Goal: Information Seeking & Learning: Find specific fact

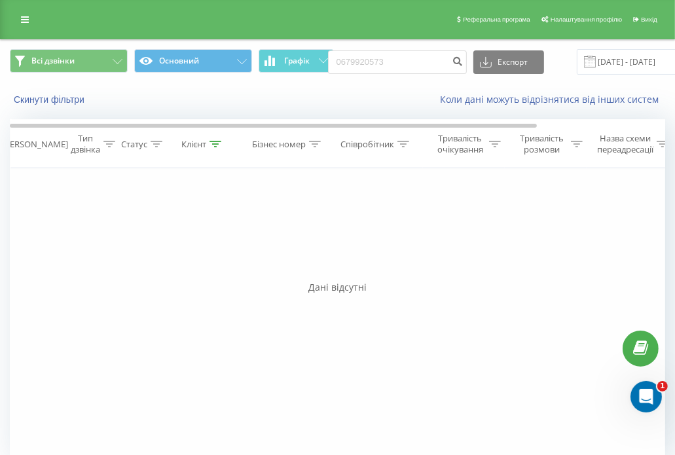
click at [416, 56] on input "0679920573" at bounding box center [397, 62] width 139 height 24
type input "0936002932"
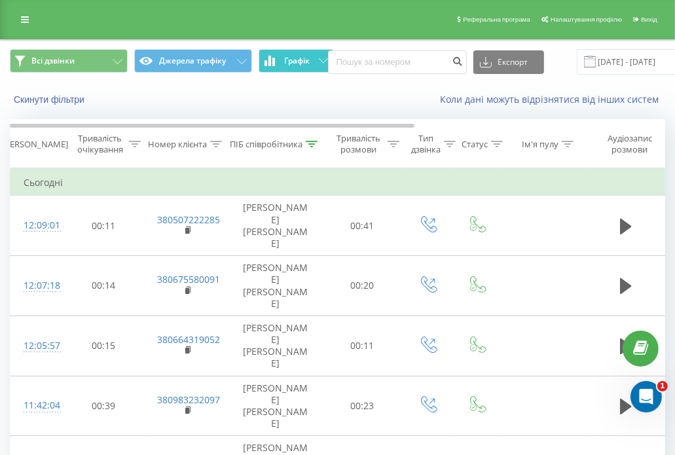
click at [303, 60] on span "Графік" at bounding box center [297, 60] width 26 height 9
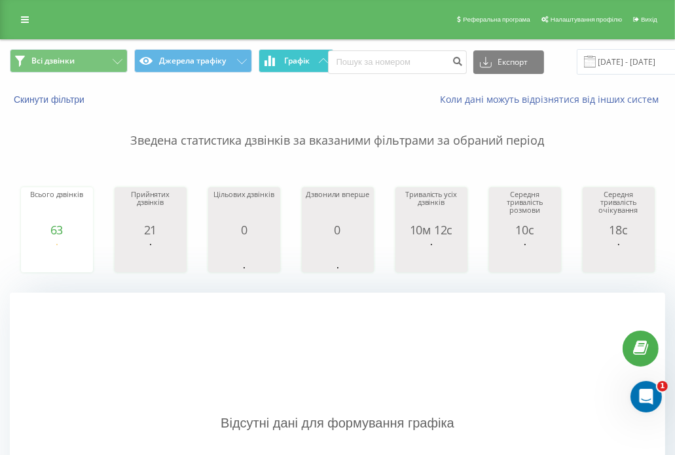
click at [303, 60] on span "Графік" at bounding box center [297, 60] width 26 height 9
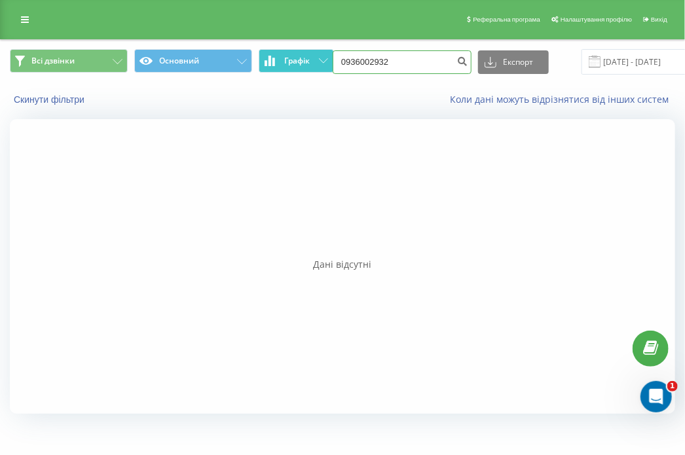
drag, startPoint x: 403, startPoint y: 64, endPoint x: 270, endPoint y: 50, distance: 133.6
click at [270, 50] on div "Всі дзвінки Основний Графік 0936002932 Експорт .csv .xls .xlsx 21.05.2025 - 21.…" at bounding box center [342, 62] width 665 height 26
paste input "(098) 498 91 59"
type input "0984989159"
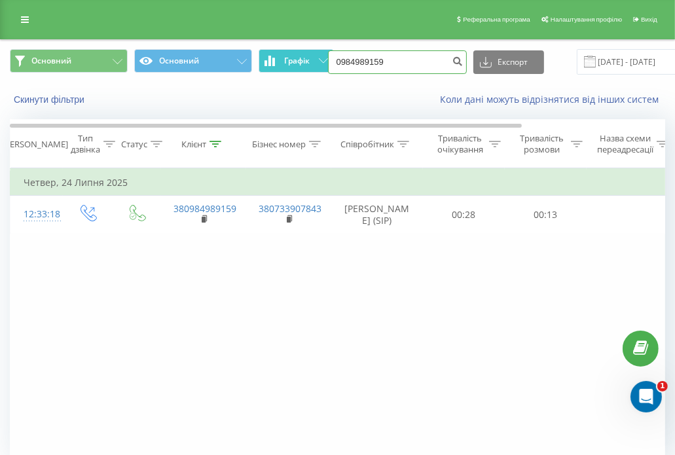
drag, startPoint x: 398, startPoint y: 65, endPoint x: 312, endPoint y: 50, distance: 87.6
click at [312, 50] on div "Основний Основний Графік 0984989159 Експорт .csv .xls .xlsx 21.05.2025 - 21.08.…" at bounding box center [337, 62] width 655 height 26
paste input "(098) 498 91"
drag, startPoint x: 401, startPoint y: 58, endPoint x: 291, endPoint y: 41, distance: 111.2
click at [291, 41] on div "Основний Основний Графік (098) 498 9159 Експорт .csv .xls .xlsx 21.05.2025 - 21…" at bounding box center [337, 62] width 673 height 44
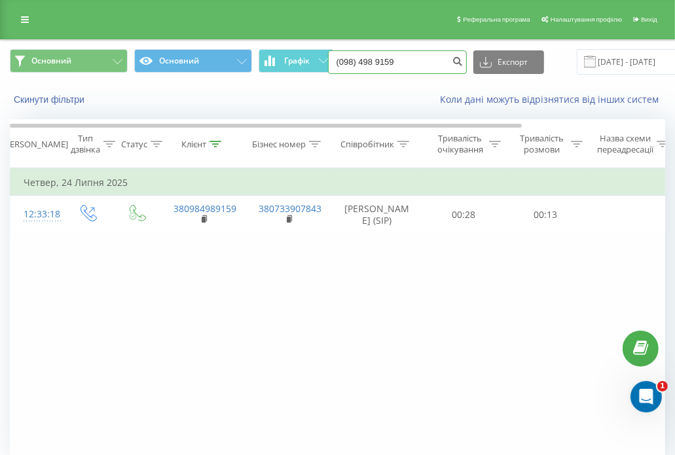
paste input "66) 762 31 82"
type input "0667623182"
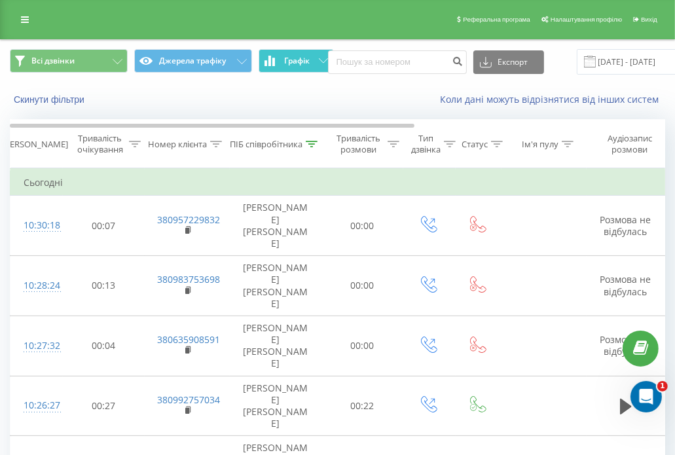
click at [283, 52] on button "Графік" at bounding box center [296, 61] width 75 height 24
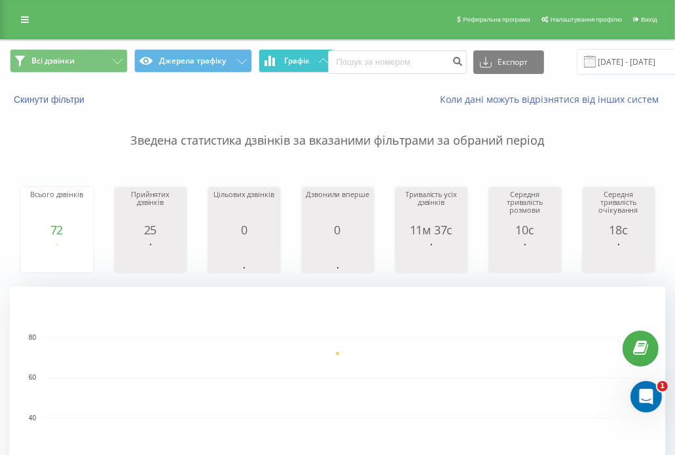
click at [287, 60] on span "Графік" at bounding box center [297, 60] width 26 height 9
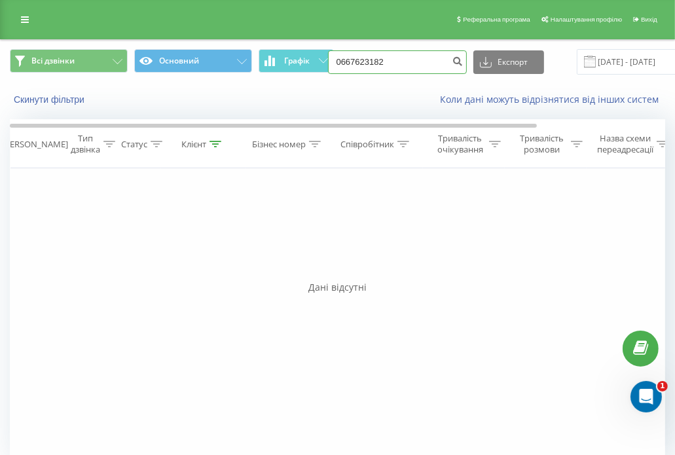
click at [396, 67] on input "0667623182" at bounding box center [397, 62] width 139 height 24
paste input "(067) 754 14 58"
type input "0677541458"
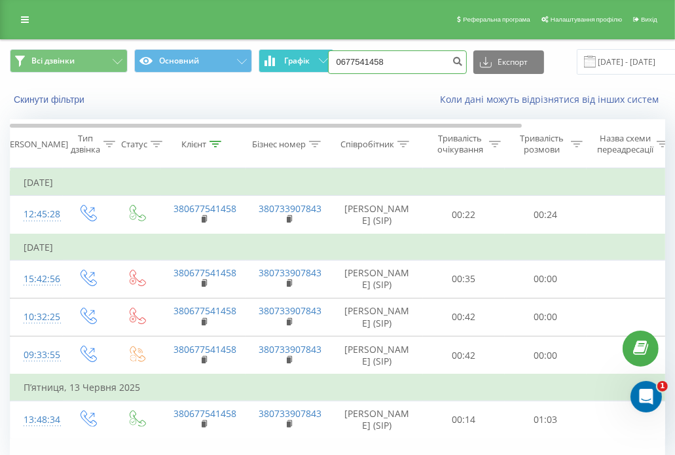
drag, startPoint x: 388, startPoint y: 60, endPoint x: 303, endPoint y: 64, distance: 85.2
click at [303, 64] on div "Всі дзвінки Основний Графік 0677541458 Експорт .csv .xls .xlsx 21.05.2025 - 21.…" at bounding box center [337, 62] width 655 height 26
paste input "(098) 159 84 27"
type input "0981598427"
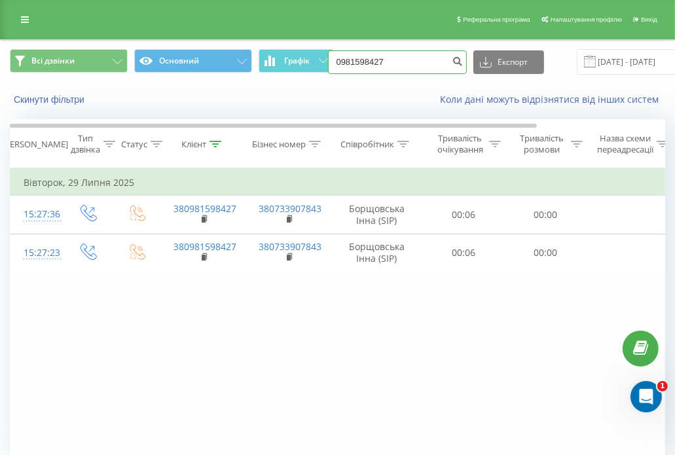
drag, startPoint x: 392, startPoint y: 62, endPoint x: 295, endPoint y: 42, distance: 99.6
click at [295, 42] on div "Всі дзвінки Основний Графік 0981598427 Експорт .csv .xls .xlsx 21.05.2025 - 21.…" at bounding box center [337, 62] width 673 height 44
paste input "(096) 126 19 0"
type input "0961261907"
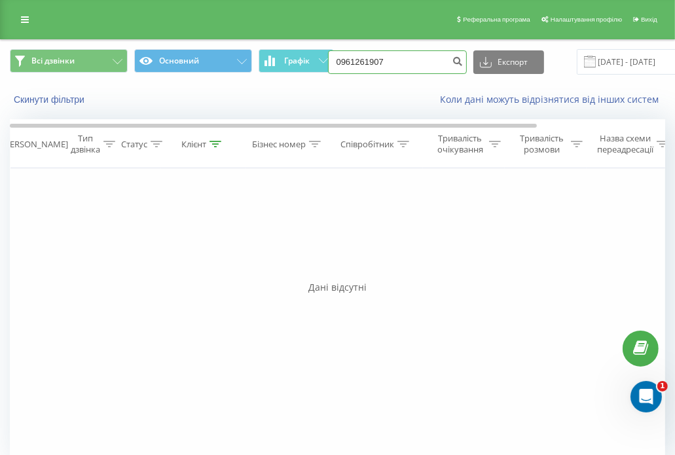
drag, startPoint x: 395, startPoint y: 54, endPoint x: 271, endPoint y: 44, distance: 124.8
click at [271, 44] on div "Всі дзвінки Основний Графік 0961261907 Експорт .csv .xls .xlsx 21.05.2025 - 21.…" at bounding box center [337, 62] width 673 height 44
paste input "(096) 465 64 81"
type input "0964656481"
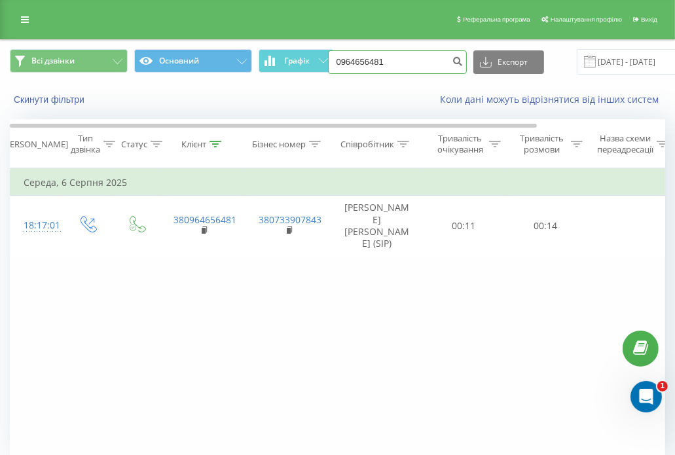
click at [424, 65] on input "0964656481" at bounding box center [397, 62] width 139 height 24
paste input "(099) 701 46 70"
type input "0997014670"
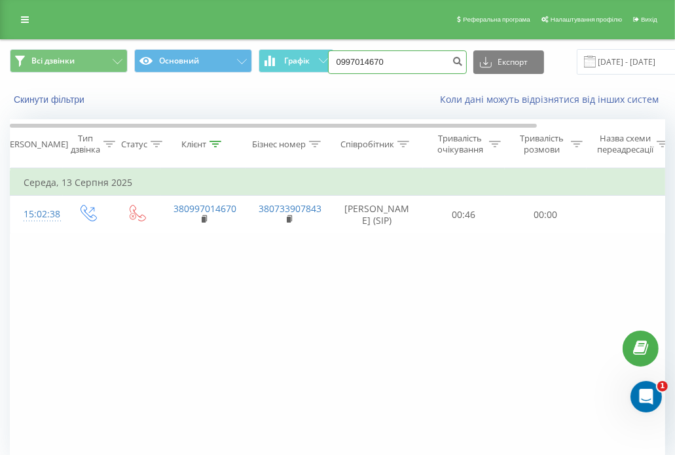
drag, startPoint x: 410, startPoint y: 51, endPoint x: 304, endPoint y: 36, distance: 107.7
click at [304, 36] on div "Реферальна програма Налаштування профілю Вихід Всі дзвінки Основний Графік 0997…" at bounding box center [337, 256] width 675 height 512
paste input "(050) 992 94 71"
type input "0509929471"
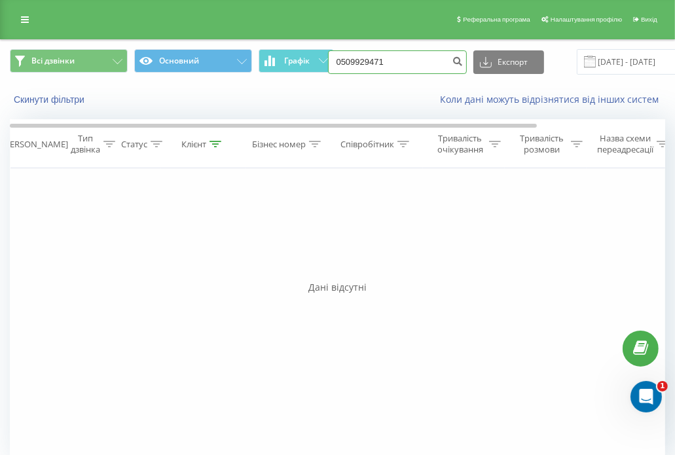
drag, startPoint x: 398, startPoint y: 65, endPoint x: 301, endPoint y: 45, distance: 98.8
click at [301, 45] on div "Всі дзвінки Основний Графік 0509929471 Експорт .csv .xls .xlsx [DATE] - [DATE]" at bounding box center [337, 62] width 673 height 44
paste input "[PHONE_NUMBER]"
type input "(0985419340"
click at [296, 63] on span "Графік" at bounding box center [297, 60] width 26 height 9
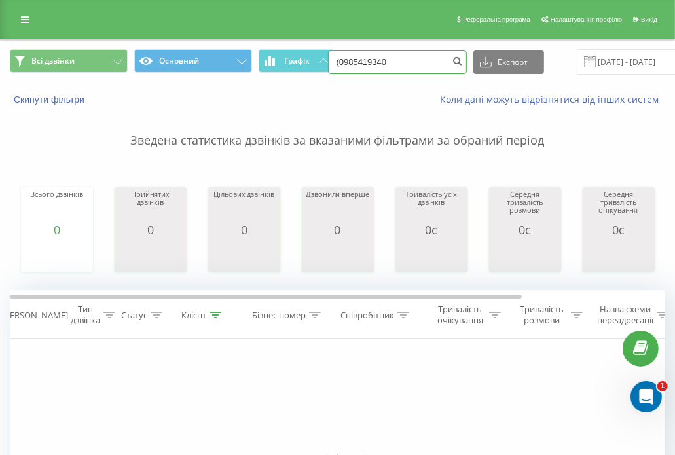
click at [338, 67] on input "(0985419340" at bounding box center [397, 62] width 139 height 24
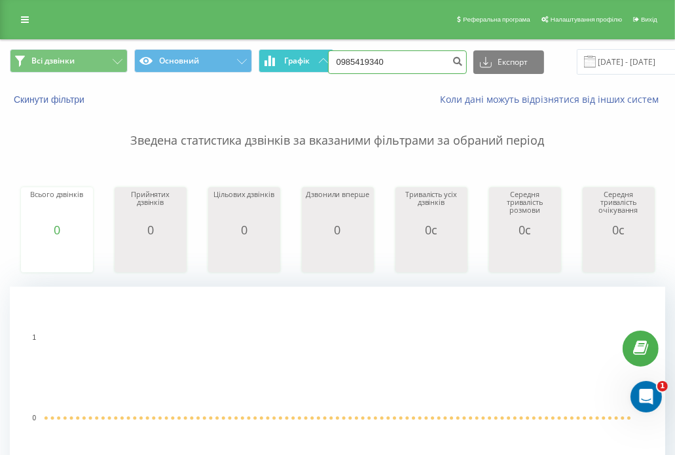
type input "0985419340"
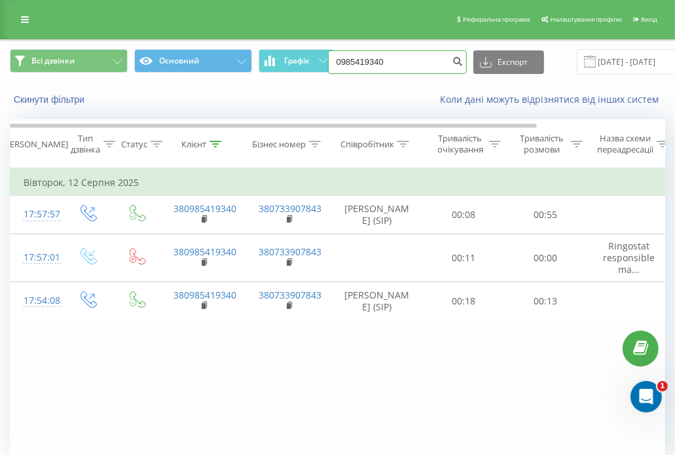
drag, startPoint x: 390, startPoint y: 65, endPoint x: 331, endPoint y: 49, distance: 61.6
click at [331, 49] on div "0985419340 Експорт .csv .xls .xlsx 21.05.2025 - 21.08.2025" at bounding box center [531, 62] width 407 height 26
paste input "(098) 212 11 13"
type input "0982121113"
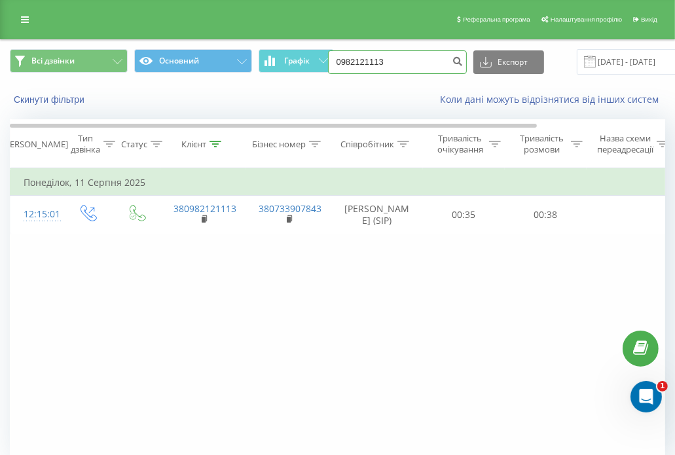
click at [409, 69] on input "0982121113" at bounding box center [397, 62] width 139 height 24
paste input "(096) 827 00 19"
type input "0968270019"
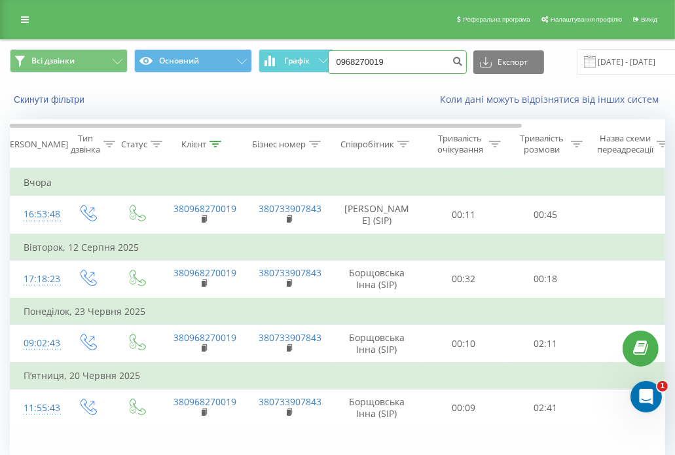
click at [401, 62] on input "0968270019" at bounding box center [397, 62] width 139 height 24
paste input "(098) 261 06 91"
click at [401, 62] on input "(098) 2610691" at bounding box center [397, 62] width 139 height 24
type input "0982610691"
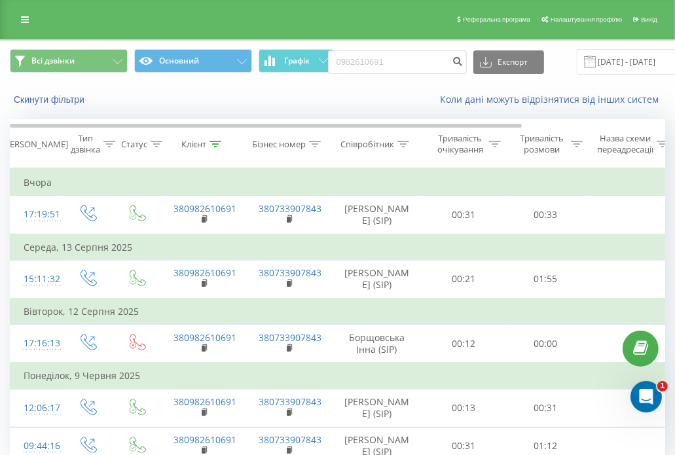
click at [5, 96] on div "Скинути фільтри" at bounding box center [127, 99] width 253 height 13
click at [397, 65] on input "0982610691" at bounding box center [397, 62] width 139 height 24
paste input "(067) 975 59 29"
type input "0679755929"
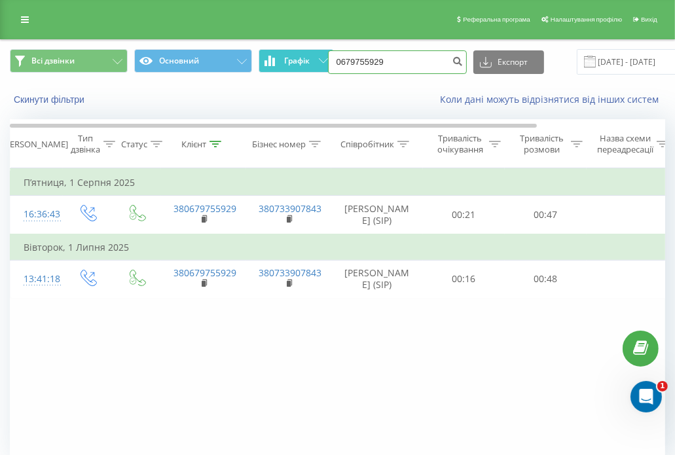
drag, startPoint x: 391, startPoint y: 58, endPoint x: 272, endPoint y: 54, distance: 119.2
click at [272, 54] on div "Всі дзвінки Основний Графік 0679755929 Експорт .csv .xls .xlsx 21.05.2025 - 21.…" at bounding box center [337, 62] width 655 height 26
paste input "(098) 172 82 70"
type input "0981728270"
click at [421, 62] on input "0981728270" at bounding box center [397, 62] width 139 height 24
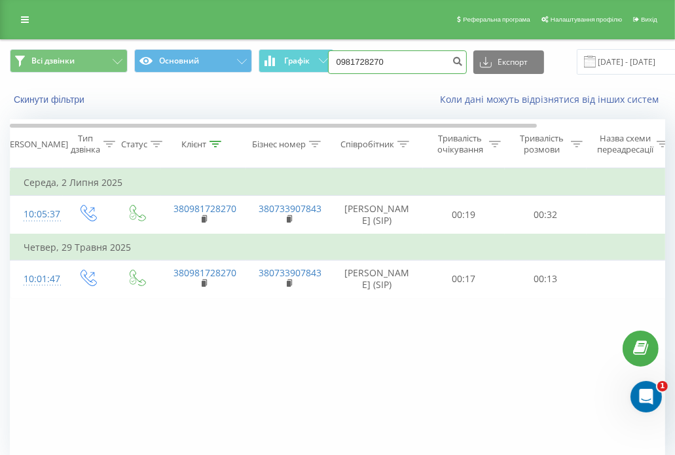
click at [421, 62] on input "0981728270" at bounding box center [397, 62] width 139 height 24
paste input "(050) 413 49 49"
type input "0504134949"
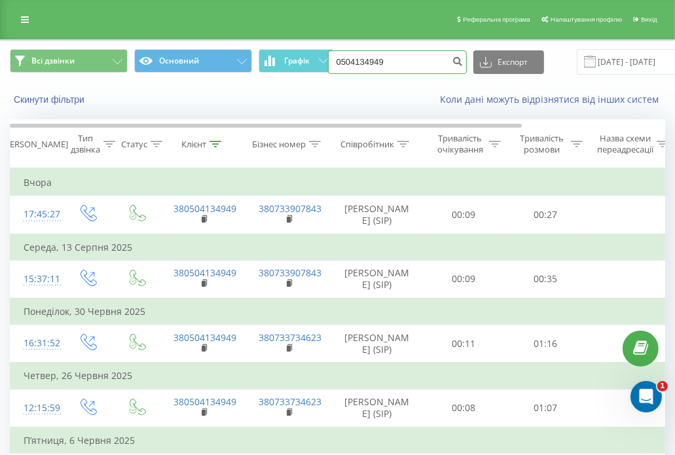
click at [395, 58] on input "0504134949" at bounding box center [397, 62] width 139 height 24
paste input "(073) 330 22 11"
type input "0733302211"
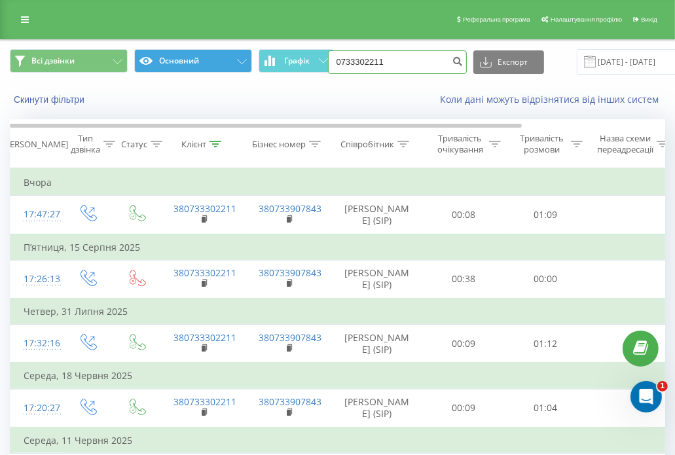
drag, startPoint x: 416, startPoint y: 68, endPoint x: 226, endPoint y: 49, distance: 190.7
click at [226, 49] on div "Всі дзвінки Основний Графік 0733302211 Експорт .csv .xls .xlsx [DATE] - [DATE]" at bounding box center [337, 62] width 655 height 26
paste input "[PHONE_NUMBER]"
type input "0671032645"
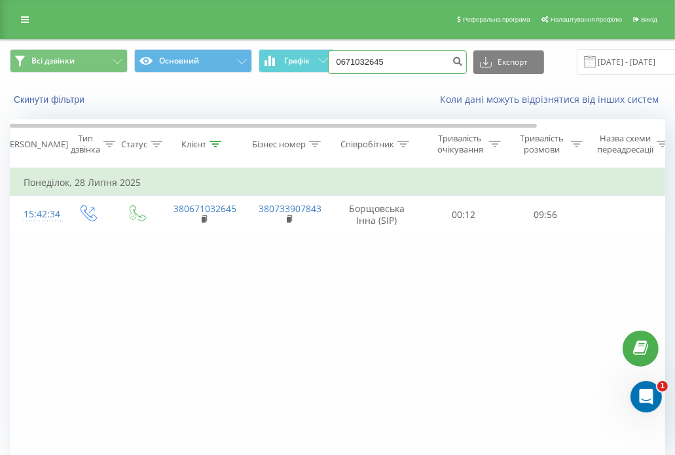
click at [391, 65] on input "0671032645" at bounding box center [397, 62] width 139 height 24
paste input "[PHONE_NUMBER]"
type input "0973548707"
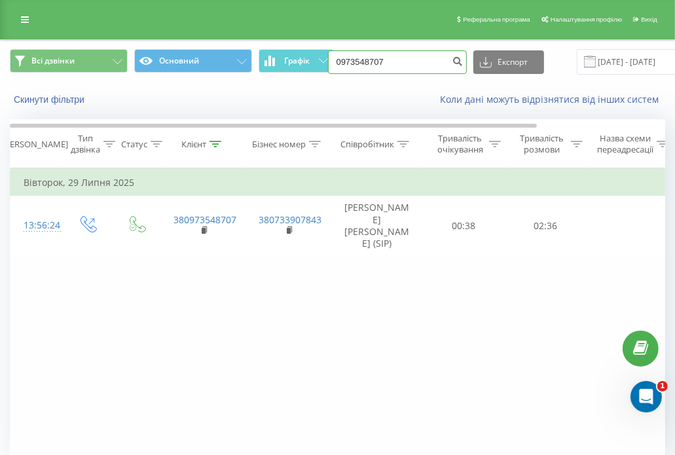
click at [387, 62] on input "0973548707" at bounding box center [397, 62] width 139 height 24
paste input "(067) 278 23 73"
type input "0672782373"
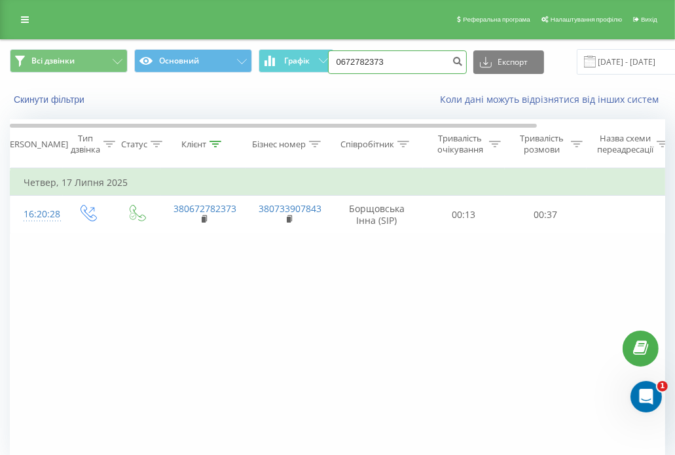
click at [389, 62] on input "0672782373" at bounding box center [397, 62] width 139 height 24
paste input "(098) 204 79 77"
type input "0982047977"
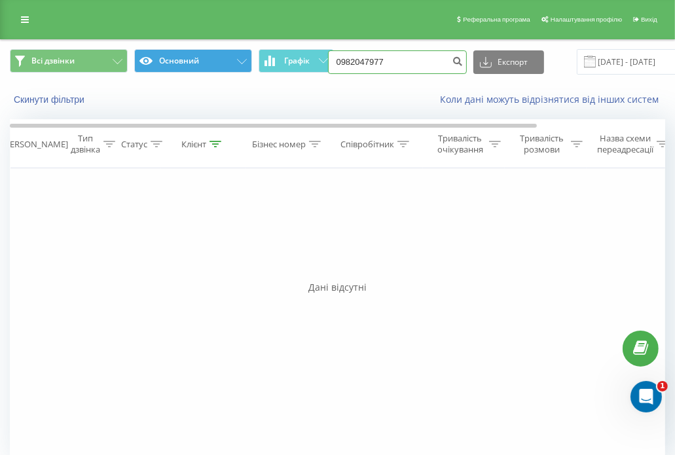
drag, startPoint x: 411, startPoint y: 65, endPoint x: 210, endPoint y: 51, distance: 201.4
click at [210, 51] on div "Всі дзвінки Основний Графік 0982047977 Експорт .csv .xls .xlsx [DATE] - [DATE]" at bounding box center [337, 62] width 655 height 26
paste input "[PHONE_NUMBER]"
type input "0676767740"
drag, startPoint x: 392, startPoint y: 62, endPoint x: 279, endPoint y: 44, distance: 113.9
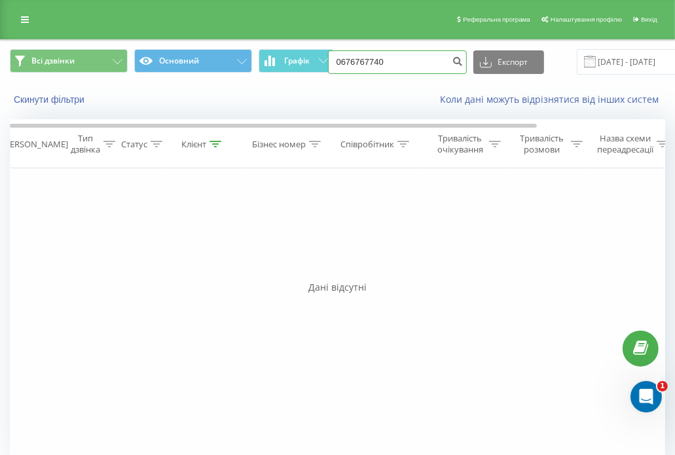
click at [279, 44] on div "Всі дзвінки Основний Графік 0676767740 Експорт .csv .xls .xlsx [DATE] - [DATE]" at bounding box center [337, 62] width 673 height 44
paste input "[PHONE_NUMBER]"
type input "0990468555"
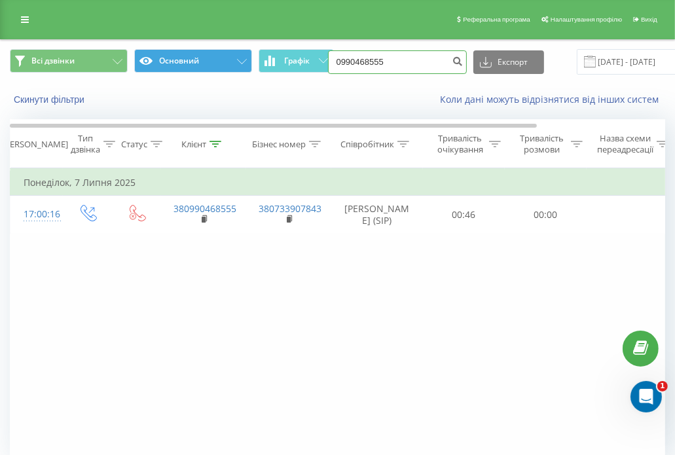
drag, startPoint x: 404, startPoint y: 61, endPoint x: 196, endPoint y: 67, distance: 208.2
click at [196, 67] on div "Всі дзвінки Основний Графік 0990468555 Експорт .csv .xls .xlsx 21.05.2025 - 21.…" at bounding box center [337, 62] width 655 height 26
paste input "(063) 635 72 68"
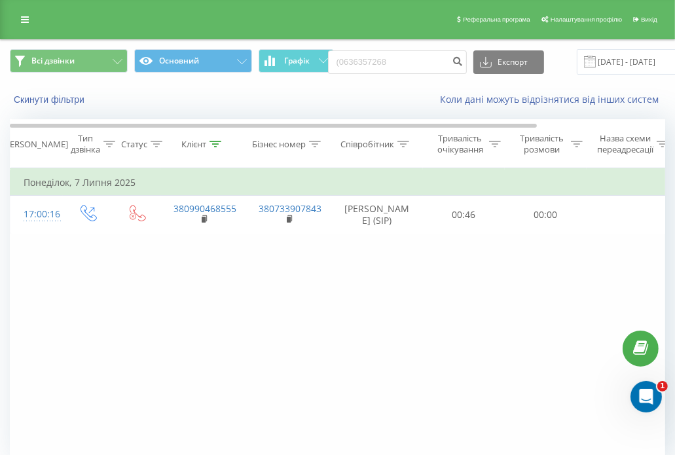
click at [220, 104] on div "Скинути фільтри" at bounding box center [127, 99] width 253 height 13
click at [343, 61] on input "(0636357268" at bounding box center [397, 62] width 139 height 24
click at [338, 57] on input "(0636357268" at bounding box center [397, 62] width 139 height 24
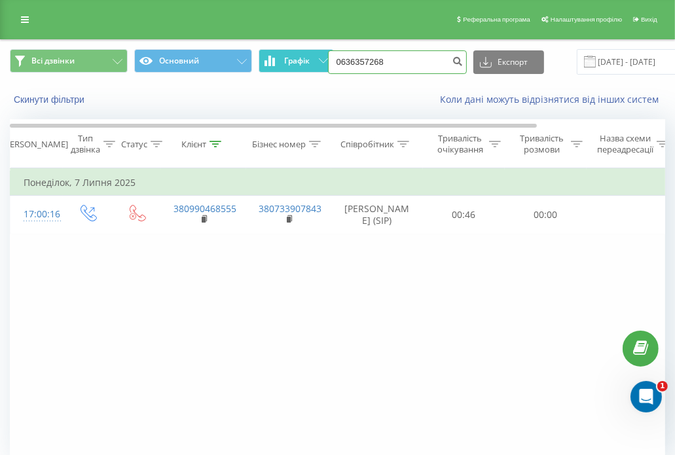
type input "0636357268"
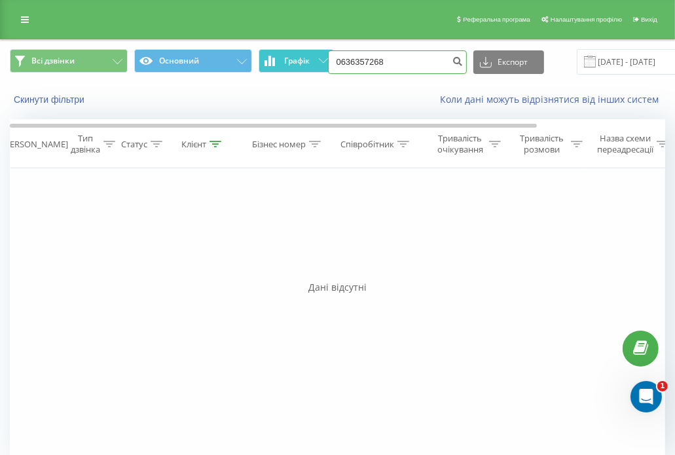
drag, startPoint x: 361, startPoint y: 56, endPoint x: 327, endPoint y: 49, distance: 34.8
click at [327, 49] on div "Всі дзвінки Основний Графік 0636357268 Експорт .csv .xls .xlsx 21.05.2025 - 21.…" at bounding box center [337, 62] width 655 height 26
paste input "(096) 414 08 55"
type input "0964140855"
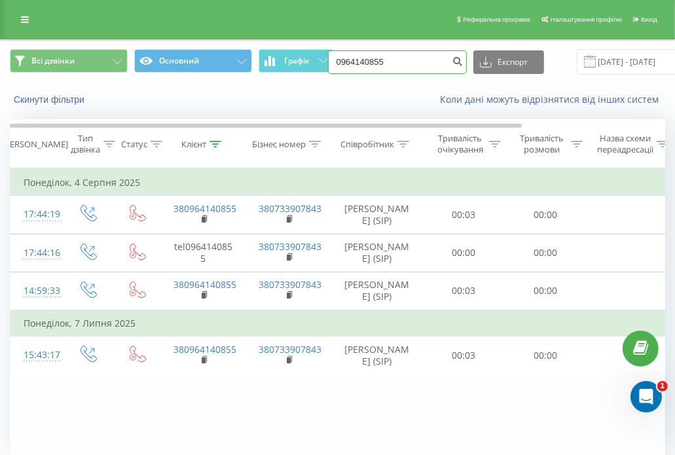
drag, startPoint x: 388, startPoint y: 54, endPoint x: 313, endPoint y: 43, distance: 75.4
click at [313, 43] on div "Всі дзвінки Основний Графік 0964140855 Експорт .csv .xls .xlsx 21.05.2025 - 21.…" at bounding box center [337, 62] width 673 height 44
paste input "(099) 647 43 70"
type input "0996474370"
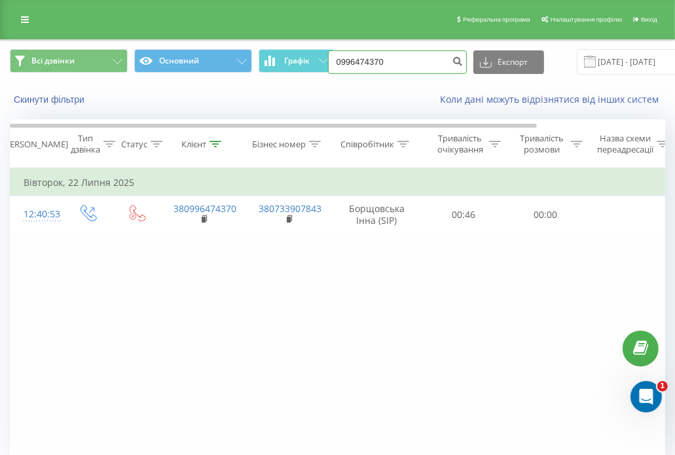
drag, startPoint x: 312, startPoint y: 46, endPoint x: 267, endPoint y: 40, distance: 45.5
click at [267, 40] on div "Всі дзвінки Основний Графік 0996474370 Експорт .csv .xls .xlsx 21.05.2025 - 21.…" at bounding box center [337, 62] width 673 height 44
paste input "(068) 889 79 34"
type input "0688897934"
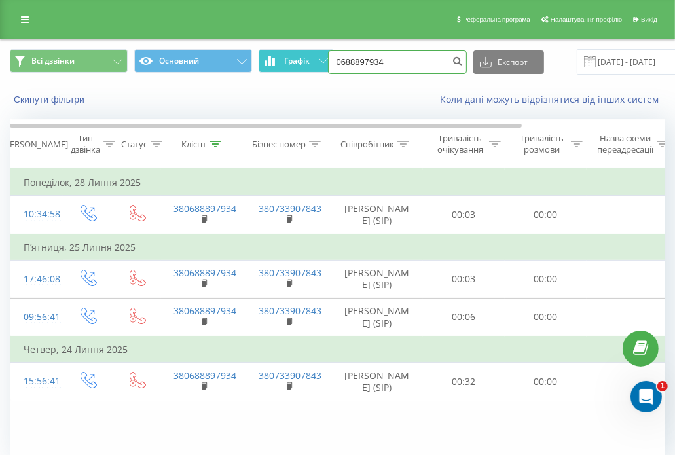
drag, startPoint x: 399, startPoint y: 63, endPoint x: 300, endPoint y: 57, distance: 99.0
click at [300, 57] on div "Всі дзвінки Основний Графік 0688897934 Експорт .csv .xls .xlsx 21.05.2025 - 21.…" at bounding box center [337, 62] width 655 height 26
paste input "(093) 430 50 63"
type input "0934305063"
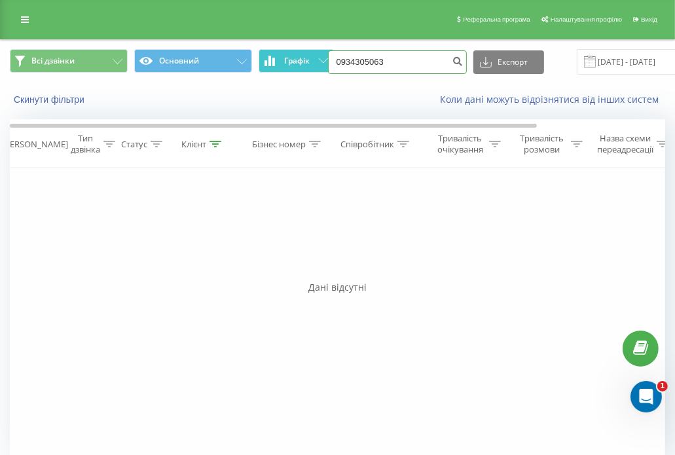
drag, startPoint x: 393, startPoint y: 65, endPoint x: 274, endPoint y: 66, distance: 119.1
click at [274, 66] on div "Всі дзвінки Основний Графік 0934305063 Експорт .csv .xls .xlsx [DATE] - [DATE]" at bounding box center [337, 62] width 655 height 26
paste input "[PHONE_NUMBER]"
type input "0673875855"
drag, startPoint x: 403, startPoint y: 64, endPoint x: 299, endPoint y: 55, distance: 104.5
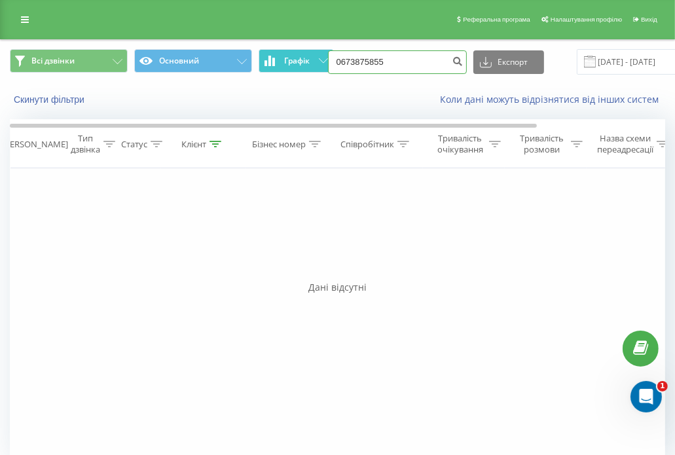
click at [299, 55] on div "Всі дзвінки Основний Графік 0673875855 Експорт .csv .xls .xlsx 21.05.2025 - 21.…" at bounding box center [337, 62] width 655 height 26
paste input "(068) 011 27 04"
type input "0680112704"
drag, startPoint x: 406, startPoint y: 56, endPoint x: 264, endPoint y: 46, distance: 141.8
click at [264, 46] on div "Всі дзвінки Основний Графік 0680112704 Експорт .csv .xls .xlsx 21.05.2025 - 21.…" at bounding box center [337, 62] width 673 height 44
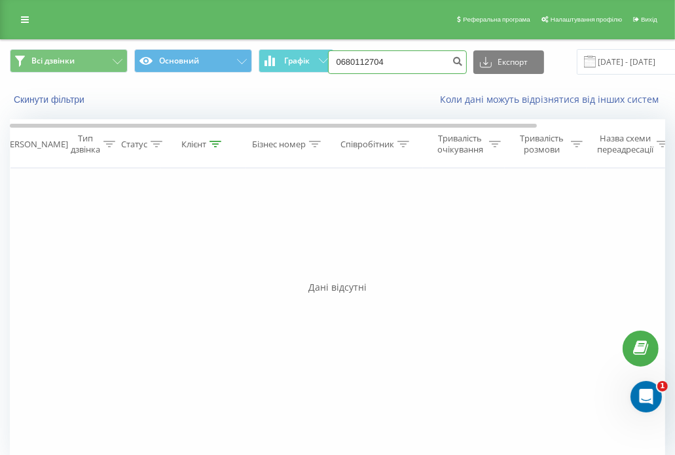
paste input "(063) 606 04 12"
type input "0636060412"
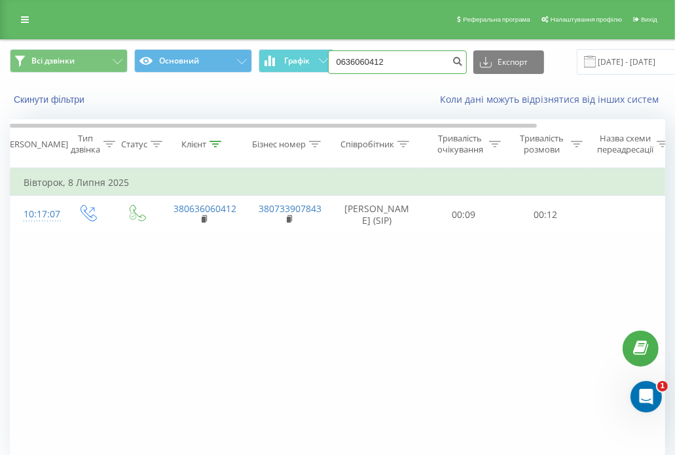
click at [389, 67] on input "0636060412" at bounding box center [397, 62] width 139 height 24
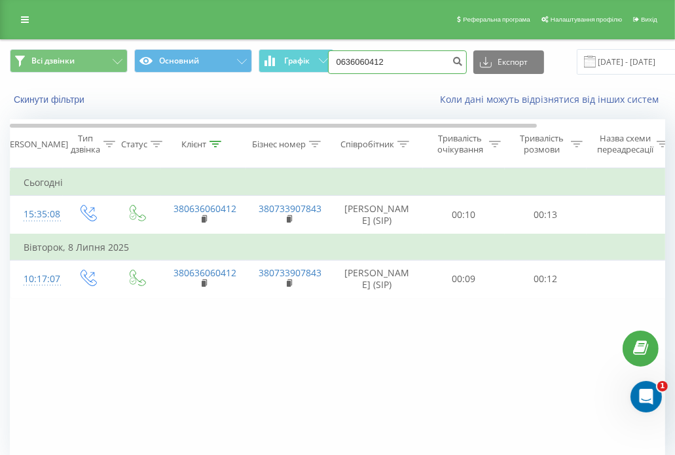
click at [368, 61] on input "0636060412" at bounding box center [397, 62] width 139 height 24
paste input "(067) 208 85 86"
type input "0672088586"
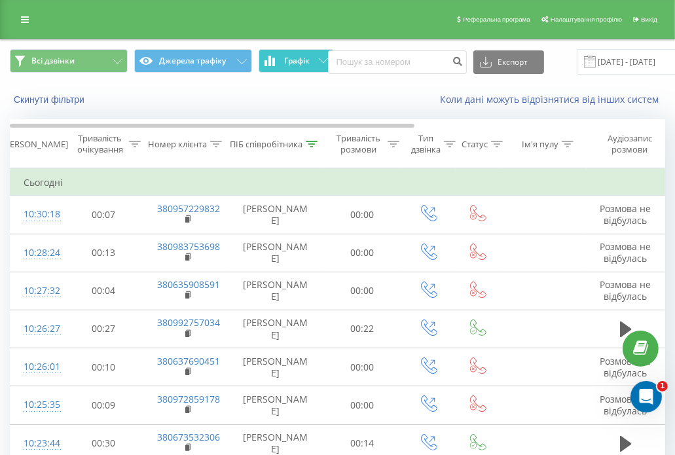
click at [280, 62] on button "Графік" at bounding box center [296, 61] width 75 height 24
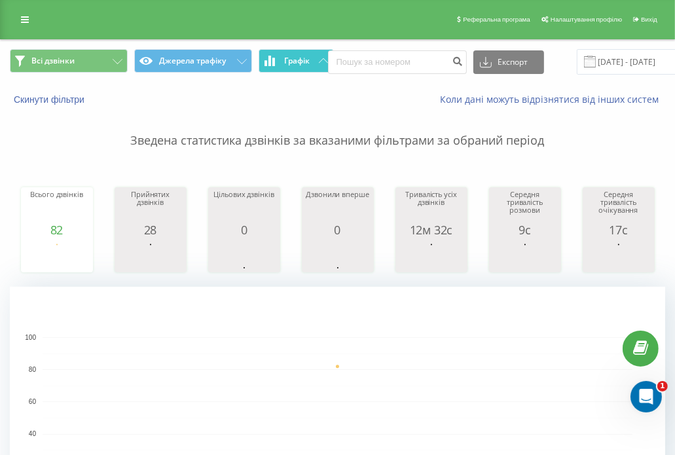
drag, startPoint x: 280, startPoint y: 62, endPoint x: 303, endPoint y: 77, distance: 27.4
click at [280, 61] on button "Графік" at bounding box center [296, 61] width 75 height 24
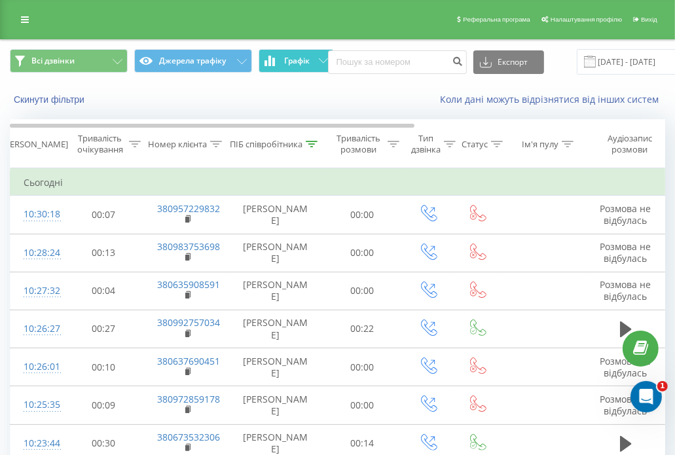
click at [291, 65] on span "Графік" at bounding box center [297, 60] width 26 height 9
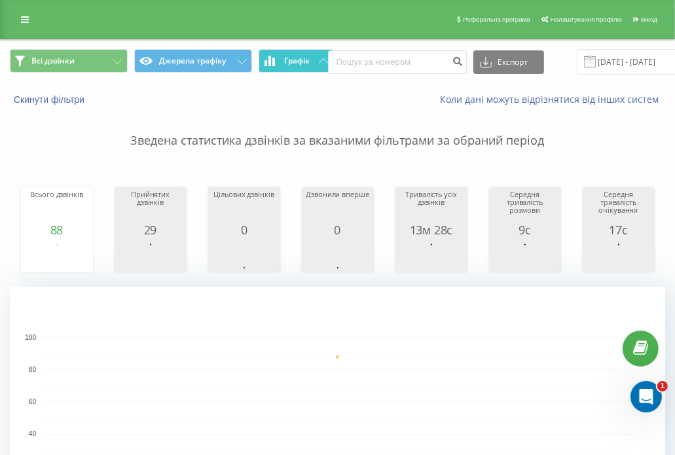
click at [291, 65] on span "Графік" at bounding box center [297, 60] width 26 height 9
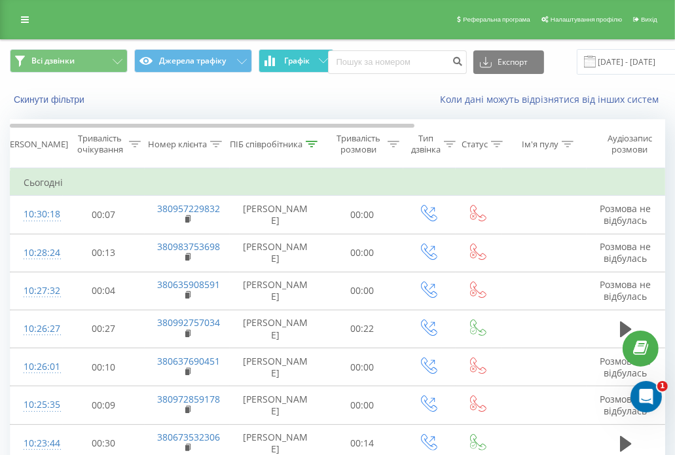
click at [296, 49] on button "Графік" at bounding box center [296, 61] width 75 height 24
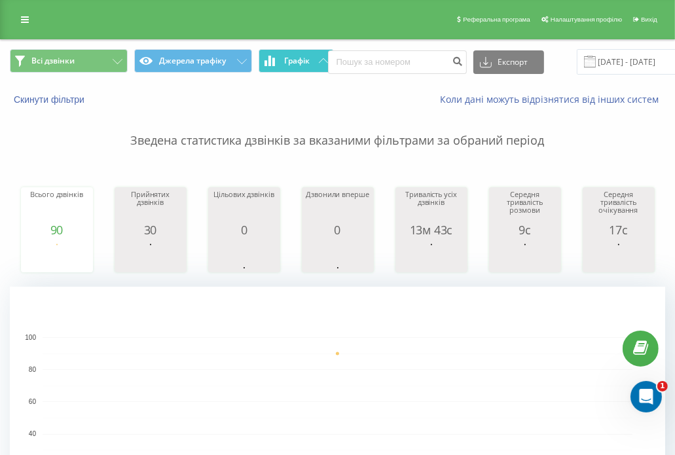
click at [296, 52] on button "Графік" at bounding box center [296, 61] width 75 height 24
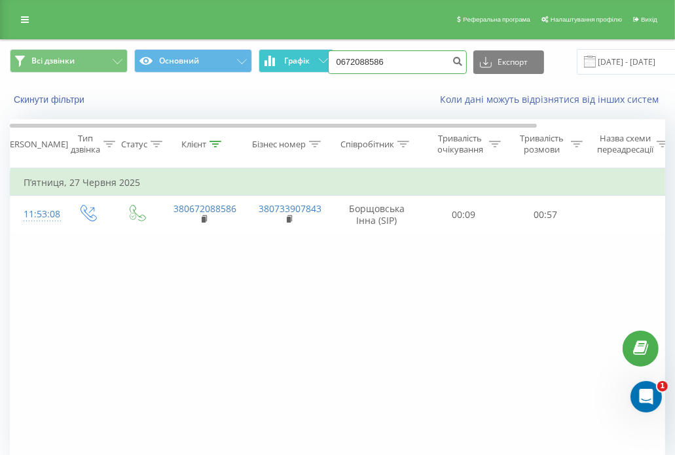
drag, startPoint x: 408, startPoint y: 66, endPoint x: 276, endPoint y: 62, distance: 132.3
click at [276, 62] on div "Всі дзвінки Основний Графік 0672088586 Експорт .csv .xls .xlsx [DATE] - [DATE]" at bounding box center [337, 62] width 655 height 26
paste input "[PHONE_NUMBER]"
type input "0687351641"
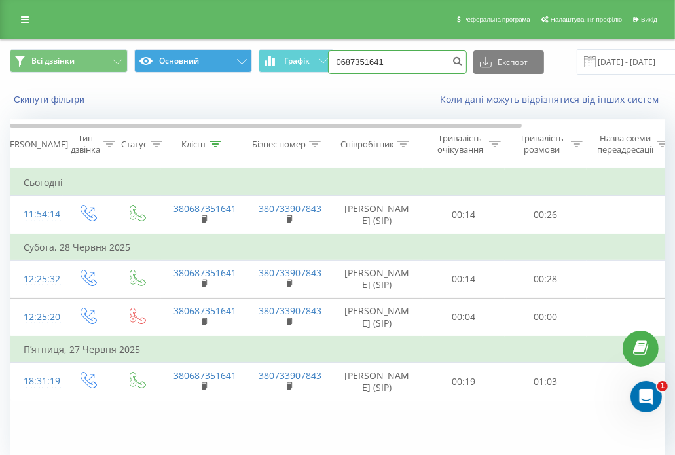
drag, startPoint x: 393, startPoint y: 62, endPoint x: 250, endPoint y: 64, distance: 142.7
click at [249, 64] on div "Всі дзвінки Основний Графік 0687351641 Експорт .csv .xls .xlsx 21.05.2025 - 21.…" at bounding box center [337, 62] width 655 height 26
paste input "(096) 781 49 7"
type input "0967814971"
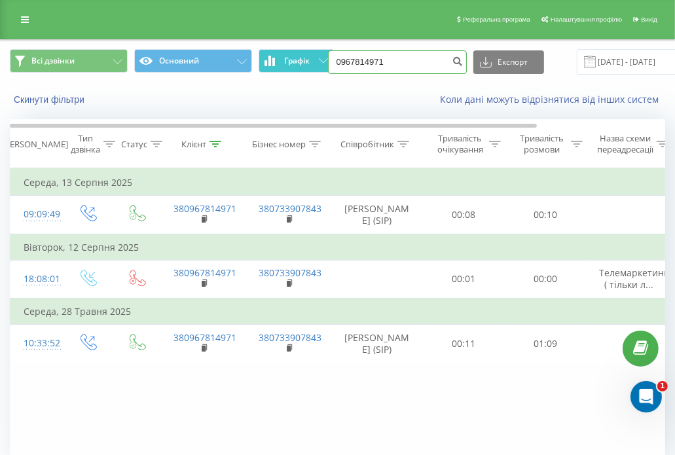
drag, startPoint x: 419, startPoint y: 62, endPoint x: 277, endPoint y: 54, distance: 142.2
click at [278, 54] on div "Всі дзвінки Основний Графік 0967814971 Експорт .csv .xls .xlsx 21.05.2025 - 21.…" at bounding box center [337, 62] width 655 height 26
paste input "(093) 400 00 14"
type input "0934000014"
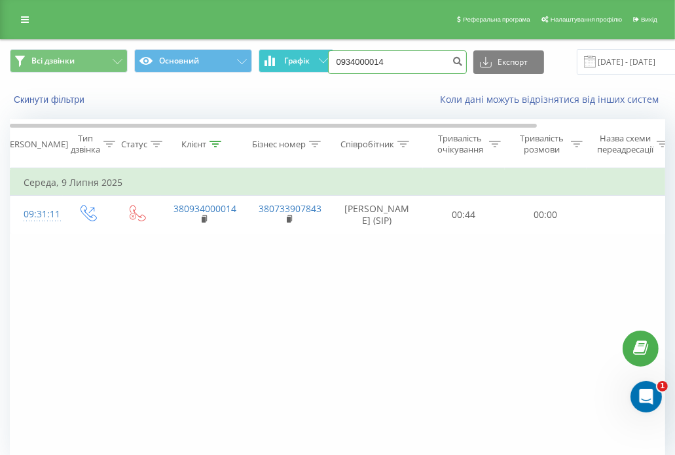
drag, startPoint x: 395, startPoint y: 62, endPoint x: 308, endPoint y: 62, distance: 87.7
click at [308, 62] on div "Всі дзвінки Основний Графік 0934000014 Експорт .csv .xls .xlsx 21.05.2025 - 21.…" at bounding box center [337, 62] width 655 height 26
paste input "(068) 762 25 88"
type input "0687622588"
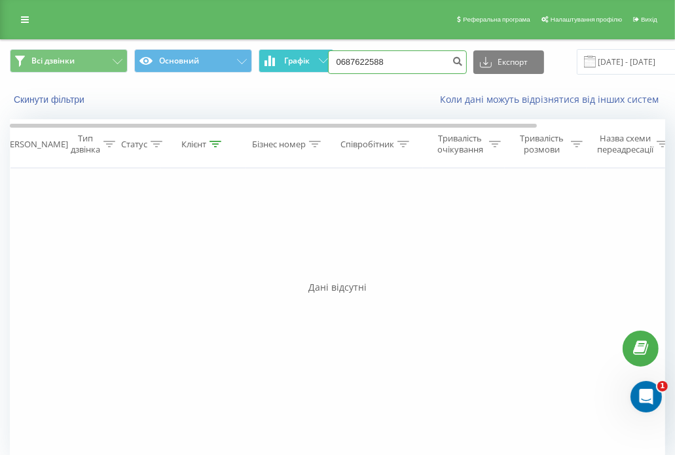
drag, startPoint x: 403, startPoint y: 68, endPoint x: 282, endPoint y: 51, distance: 122.3
click at [282, 51] on div "Всі дзвінки Основний Графік 0687622588 Експорт .csv .xls .xlsx [DATE] - [DATE]" at bounding box center [337, 62] width 655 height 26
paste input "(063) 679 79 6"
type input "0636797968"
drag, startPoint x: 368, startPoint y: 65, endPoint x: 266, endPoint y: 71, distance: 101.6
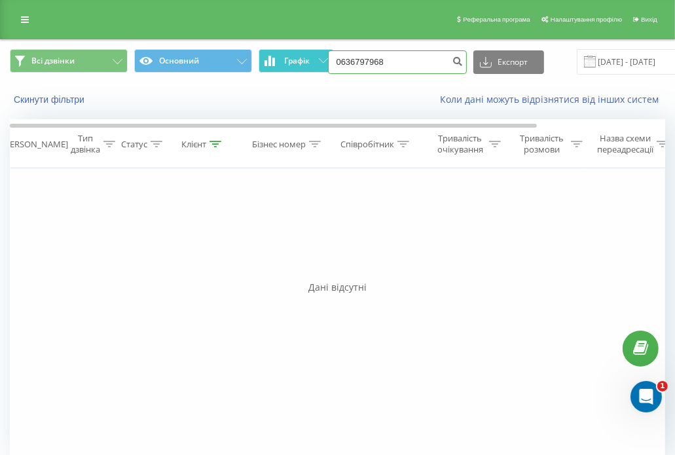
click at [266, 71] on div "Всі дзвінки Основний Графік 0636797968 Експорт .csv .xls .xlsx 21.05.2025 - 21.…" at bounding box center [337, 62] width 655 height 26
paste input "(050) 036 49"
type input "0500364968"
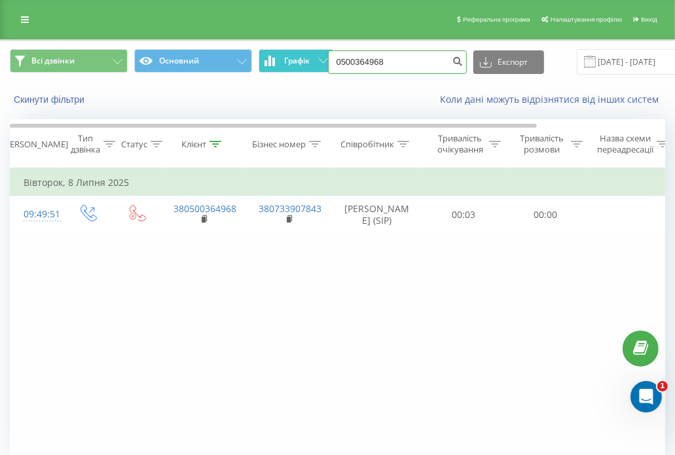
drag, startPoint x: 406, startPoint y: 67, endPoint x: 302, endPoint y: 69, distance: 104.1
click at [302, 69] on div "Всі дзвінки Основний Графік 0500364968 Експорт .csv .xls .xlsx 21.05.2025 - 21.…" at bounding box center [337, 62] width 655 height 26
paste input "(098) 527 08 7"
type input "0985270878"
drag, startPoint x: 395, startPoint y: 66, endPoint x: 289, endPoint y: 67, distance: 105.4
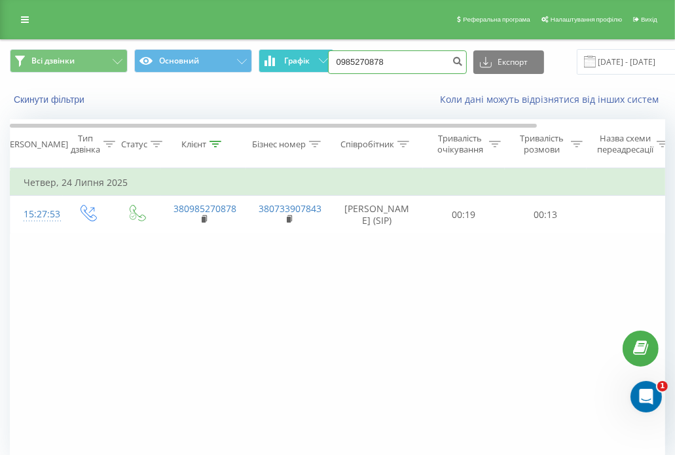
click at [289, 67] on div "Всі дзвінки Основний Графік 0985270878 Експорт .csv .xls .xlsx 21.05.2025 - 21.…" at bounding box center [337, 62] width 655 height 26
paste input "(067) 776 55 45"
type input "0677765545"
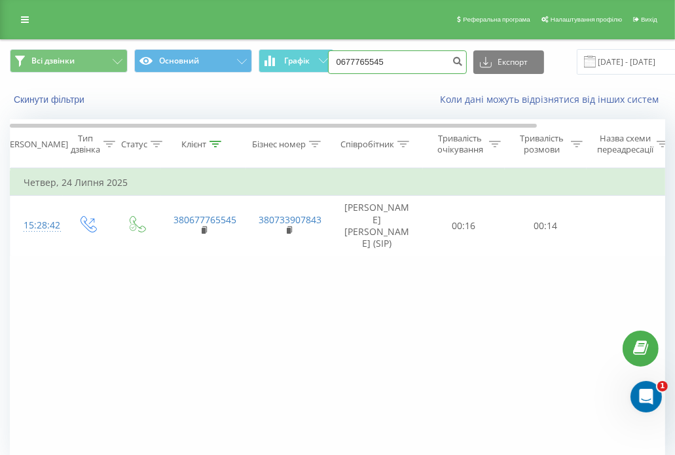
click at [411, 64] on input "0677765545" at bounding box center [397, 62] width 139 height 24
paste input "(098) 414 15 92"
type input "0984141592"
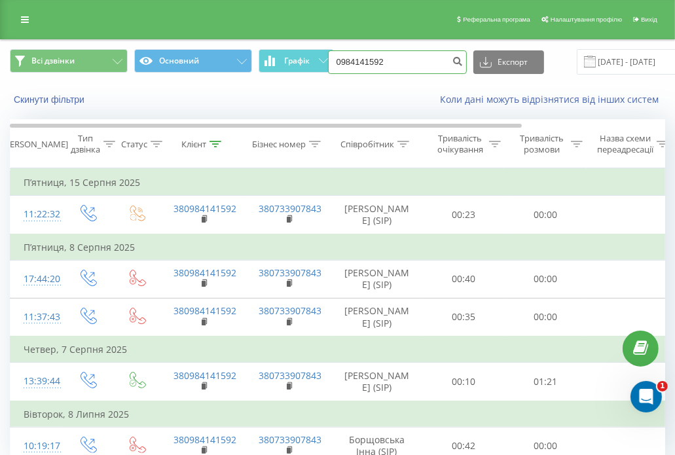
drag, startPoint x: 406, startPoint y: 60, endPoint x: 265, endPoint y: 73, distance: 141.3
click at [265, 73] on div "Всі дзвінки Основний Графік 0984141592 Експорт .csv .xls .xlsx [DATE] - [DATE]" at bounding box center [337, 62] width 655 height 26
paste input "[PHONE_NUMBER]"
type input "0975232651"
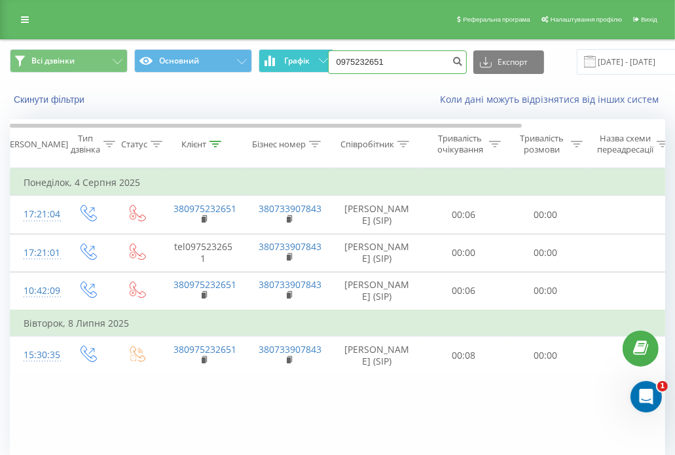
drag, startPoint x: 408, startPoint y: 68, endPoint x: 292, endPoint y: 54, distance: 117.3
click at [292, 54] on div "Всі дзвінки Основний Графік 0975232651 Експорт .csv .xls .xlsx 21.05.2025 - 21.…" at bounding box center [337, 62] width 655 height 26
paste input "(098) 508 30 57"
type input "0985083057"
